Goal: Check status: Check status

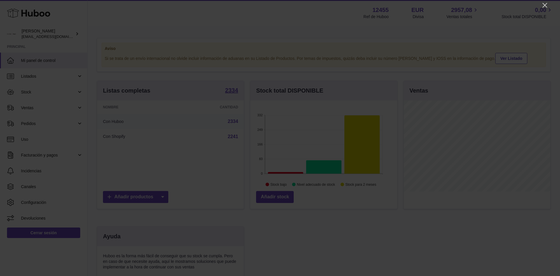
scroll to position [91, 147]
click at [547, 4] on icon "Close" at bounding box center [544, 5] width 7 height 7
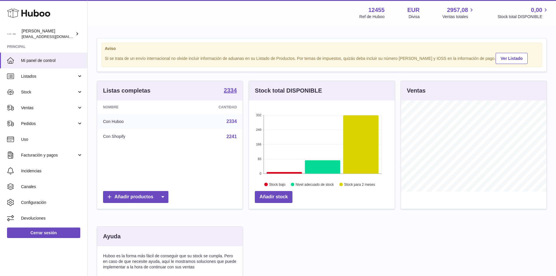
scroll to position [291634, 291580]
click at [38, 92] on span "Stock" at bounding box center [49, 92] width 56 height 6
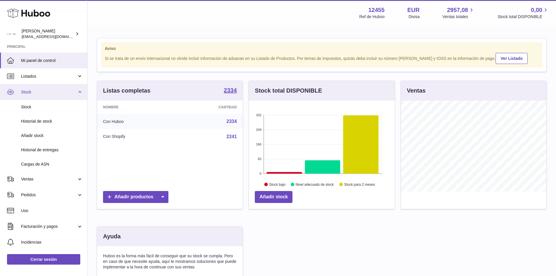
click at [32, 94] on span "Stock" at bounding box center [49, 92] width 56 height 6
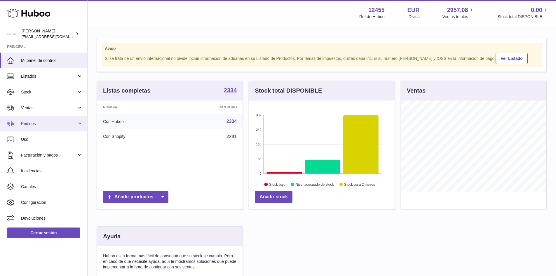
click at [81, 124] on link "Pedidos" at bounding box center [43, 124] width 87 height 16
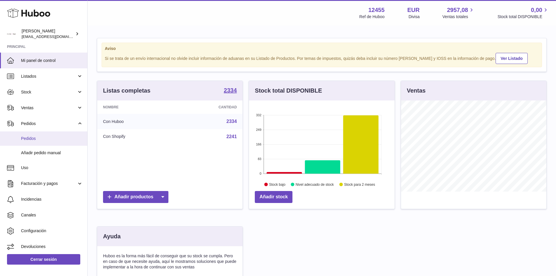
click at [34, 138] on span "Pedidos" at bounding box center [52, 139] width 62 height 6
click at [30, 136] on span "Pedidos" at bounding box center [52, 139] width 62 height 6
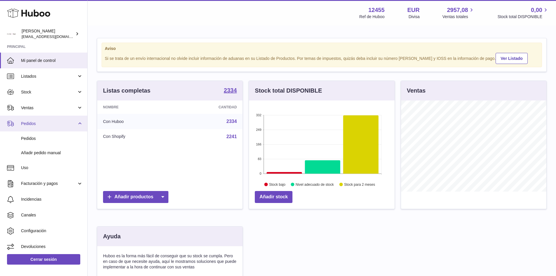
click at [37, 126] on span "Pedidos" at bounding box center [49, 124] width 56 height 6
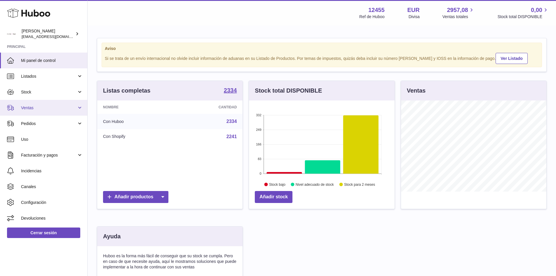
click at [38, 113] on link "Ventas" at bounding box center [43, 108] width 87 height 16
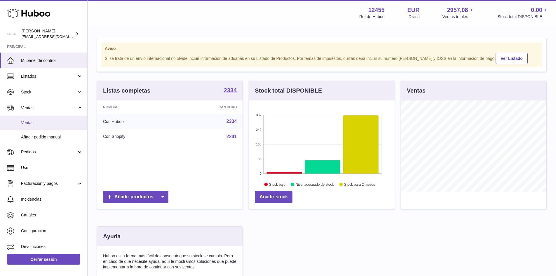
click at [29, 125] on span "Ventas" at bounding box center [52, 123] width 62 height 6
click at [35, 125] on span "Ventas" at bounding box center [52, 123] width 62 height 6
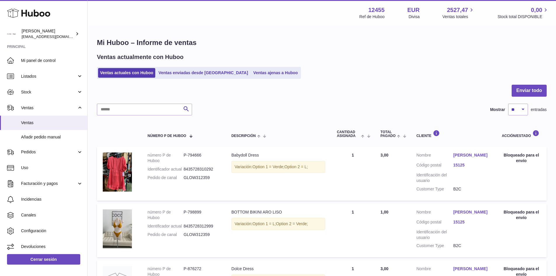
click at [121, 114] on input "text" at bounding box center [144, 110] width 95 height 12
click at [173, 67] on ul "Ventas actuales con Huboo Ventas enviadas desde Huboo Ventas ajenas a Huboo" at bounding box center [199, 73] width 204 height 12
click at [176, 74] on link "Ventas enviadas desde [GEOGRAPHIC_DATA]" at bounding box center [203, 73] width 94 height 10
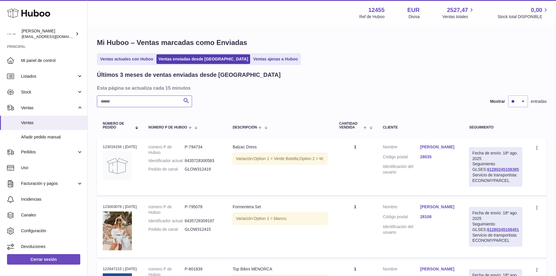
click at [130, 104] on input "text" at bounding box center [144, 101] width 95 height 12
paste input "**********"
type input "**********"
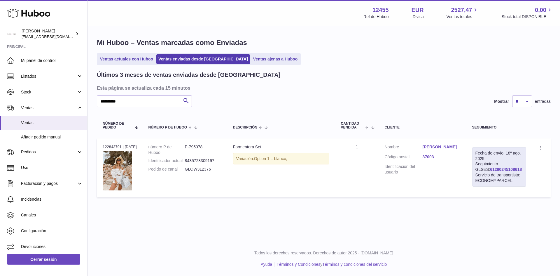
click at [507, 170] on link "61280245108618" at bounding box center [506, 169] width 32 height 5
click at [150, 64] on link "Ventas actuales con Huboo" at bounding box center [126, 59] width 57 height 10
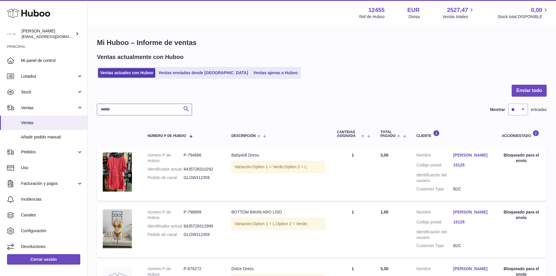
click at [132, 109] on input "text" at bounding box center [144, 110] width 95 height 12
paste input "**********"
type input "**********"
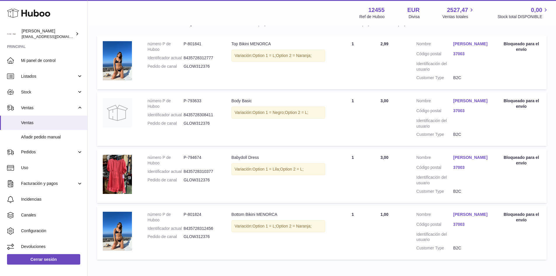
scroll to position [144, 0]
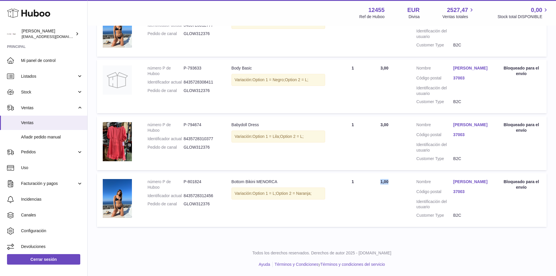
drag, startPoint x: 401, startPoint y: 187, endPoint x: 406, endPoint y: 187, distance: 4.7
click at [409, 187] on td "Total pagado 1,00" at bounding box center [392, 200] width 36 height 54
click at [387, 210] on td "Total pagado 1,00" at bounding box center [392, 200] width 36 height 54
drag, startPoint x: 504, startPoint y: 181, endPoint x: 538, endPoint y: 186, distance: 34.5
click at [538, 186] on div "Bloqueado para el envío" at bounding box center [520, 184] width 39 height 11
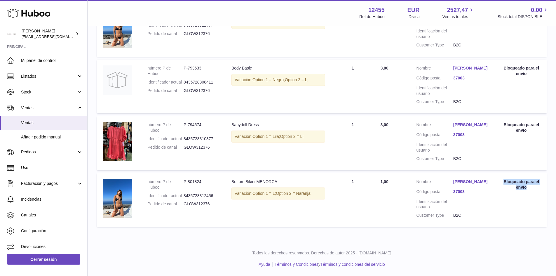
click at [524, 189] on div "Bloqueado para el envío" at bounding box center [520, 184] width 39 height 11
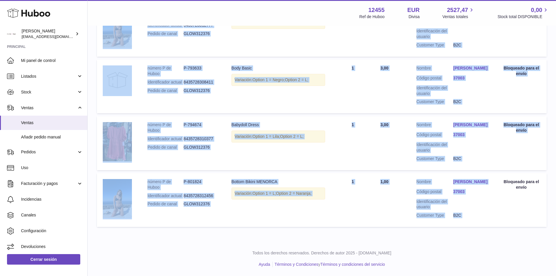
drag, startPoint x: 503, startPoint y: 181, endPoint x: 548, endPoint y: 193, distance: 46.6
click at [548, 193] on div "**********" at bounding box center [322, 61] width 468 height 359
click at [531, 192] on td "Acción/Estado Bloqueado para el envío" at bounding box center [521, 200] width 51 height 54
click at [534, 186] on div "Bloqueado para el envío" at bounding box center [520, 184] width 39 height 11
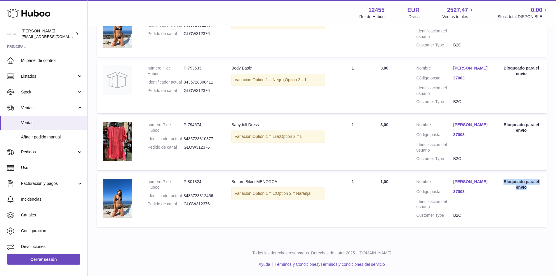
drag, startPoint x: 532, startPoint y: 187, endPoint x: 504, endPoint y: 180, distance: 29.4
click at [504, 180] on div "Bloqueado para el envío" at bounding box center [520, 184] width 39 height 11
click at [518, 187] on div "Bloqueado para el envío" at bounding box center [520, 184] width 39 height 11
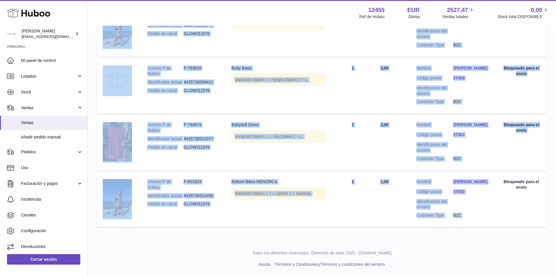
drag, startPoint x: 496, startPoint y: 182, endPoint x: 560, endPoint y: 198, distance: 65.7
click at [535, 198] on td "Acción/Estado Bloqueado para el envío" at bounding box center [521, 200] width 51 height 54
